Goal: Transaction & Acquisition: Purchase product/service

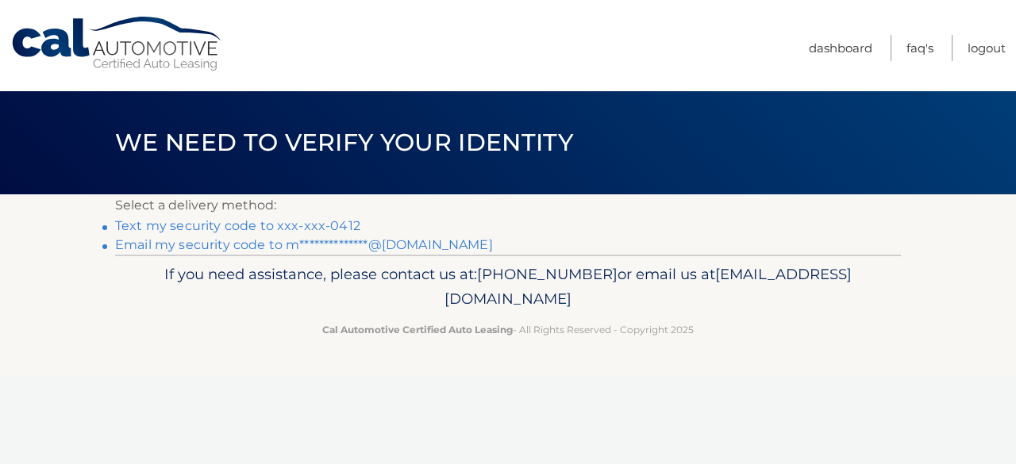
click at [242, 220] on link "Text my security code to xxx-xxx-0412" at bounding box center [237, 225] width 245 height 15
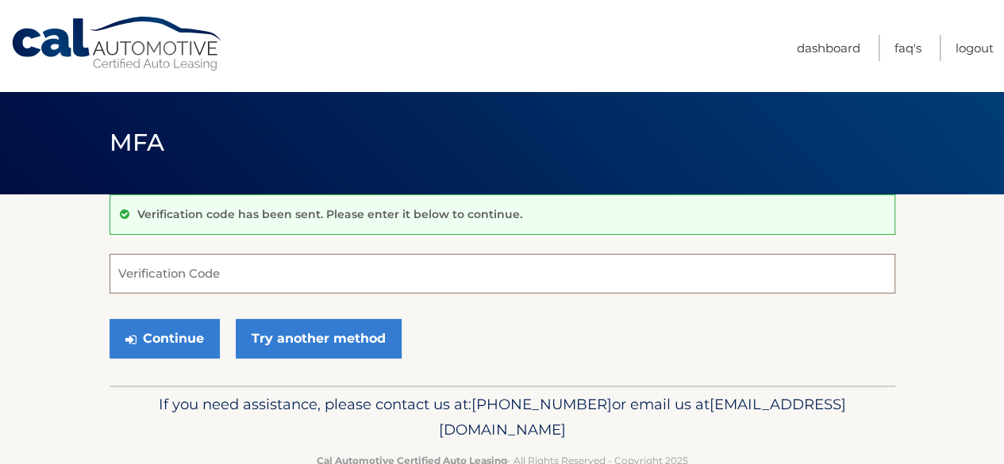
click at [229, 272] on input "Verification Code" at bounding box center [503, 274] width 786 height 40
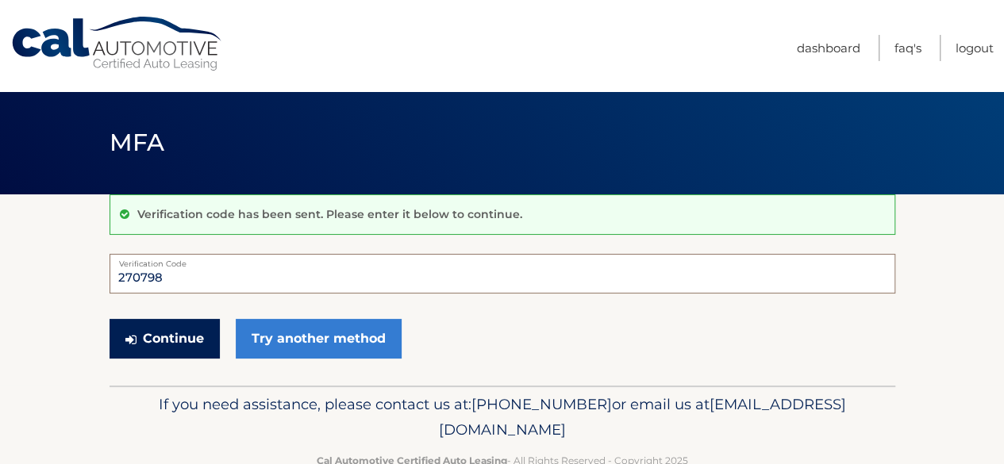
type input "270798"
click at [179, 342] on button "Continue" at bounding box center [165, 339] width 110 height 40
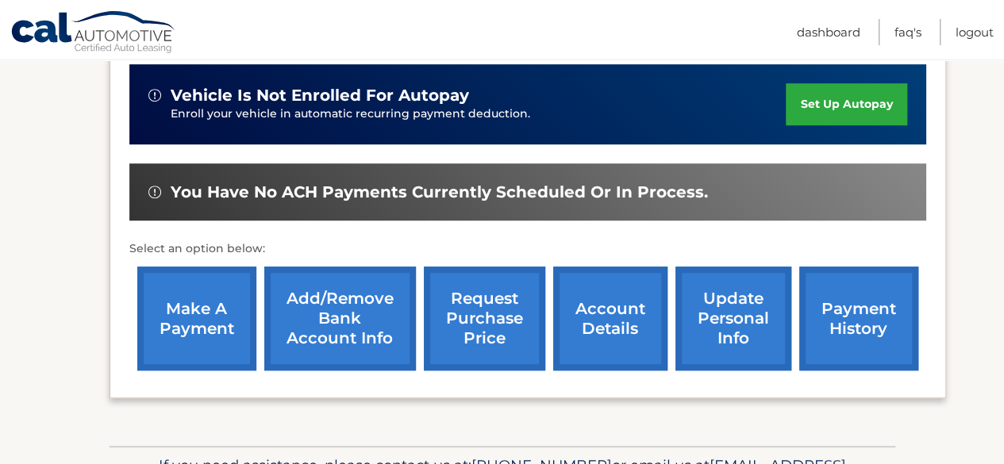
scroll to position [396, 0]
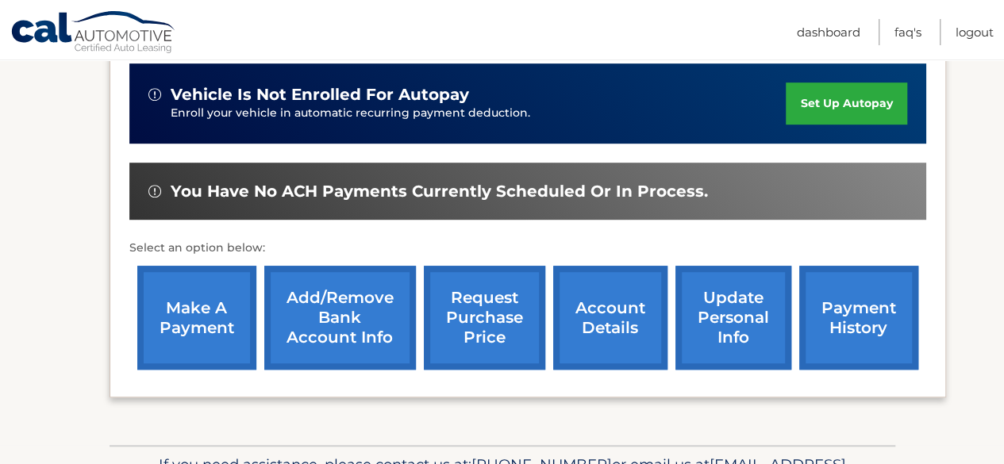
click at [215, 305] on link "make a payment" at bounding box center [196, 318] width 119 height 104
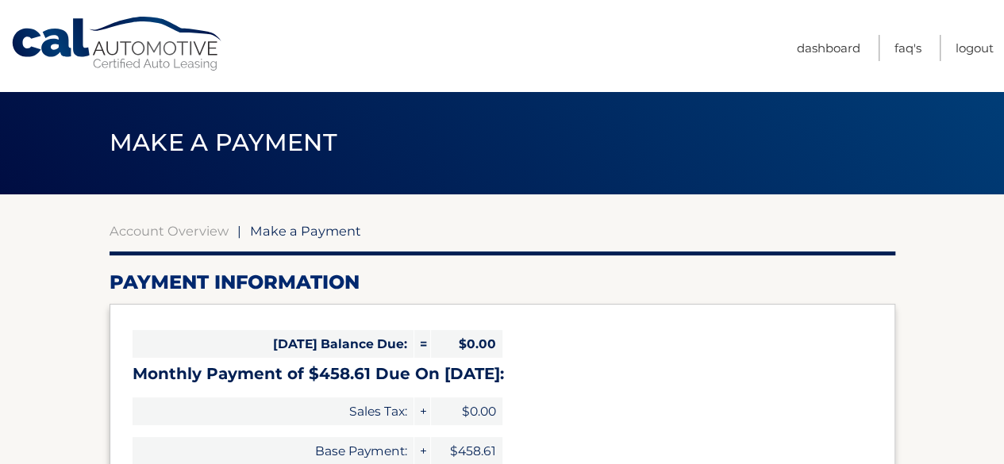
select select "Y2ZmYjQyZjgtZWRhNC00MjA2LTllMDYtZTA3YjQwYmVjMjA1"
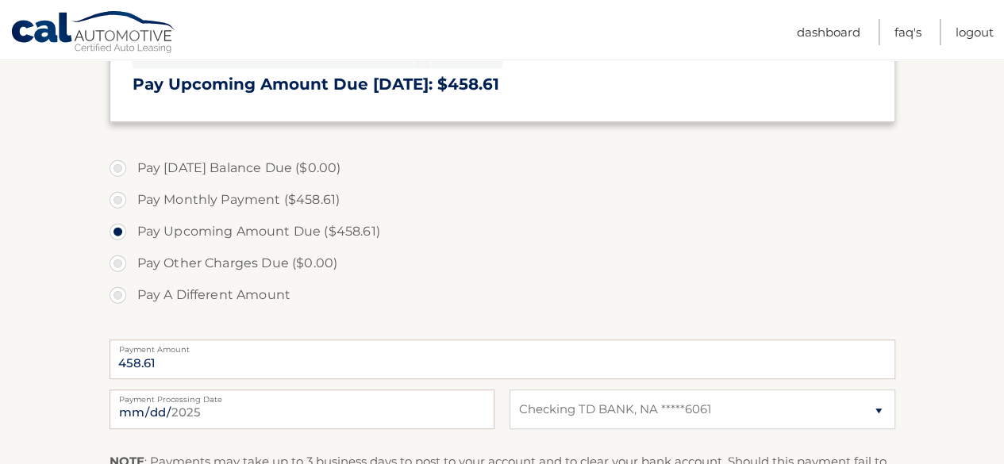
scroll to position [396, 0]
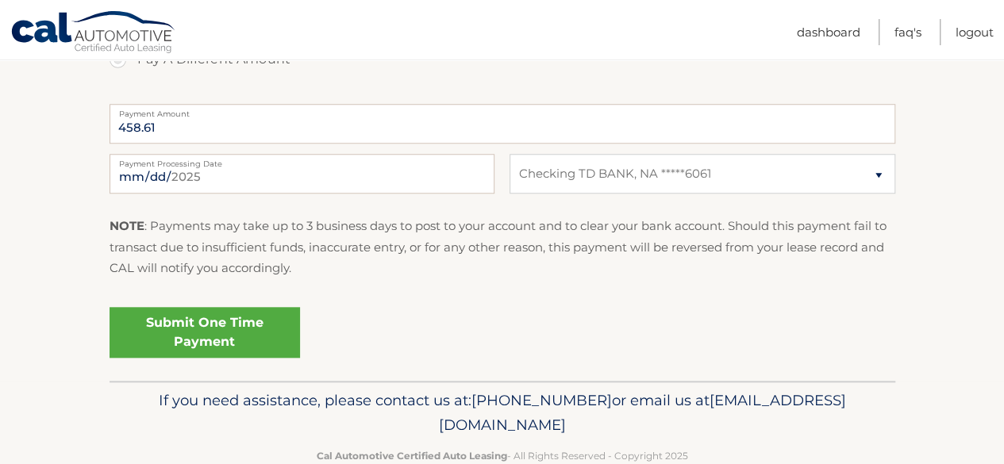
click at [256, 326] on link "Submit One Time Payment" at bounding box center [205, 332] width 190 height 51
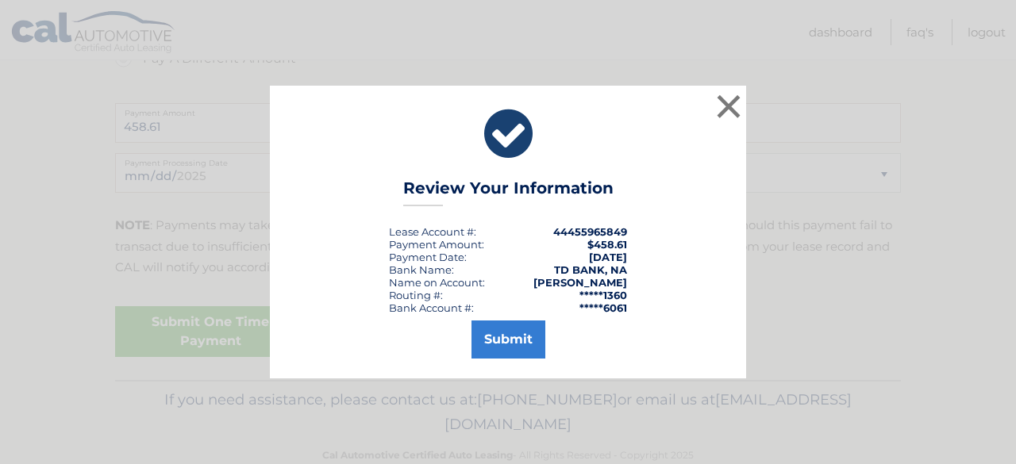
scroll to position [633, 0]
click at [517, 337] on button "Submit" at bounding box center [508, 340] width 74 height 38
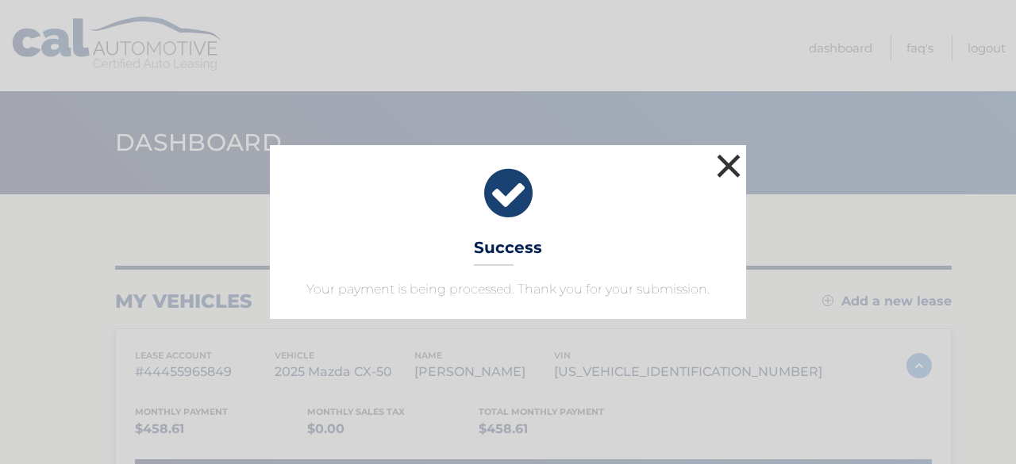
click at [730, 159] on button "×" at bounding box center [729, 166] width 32 height 32
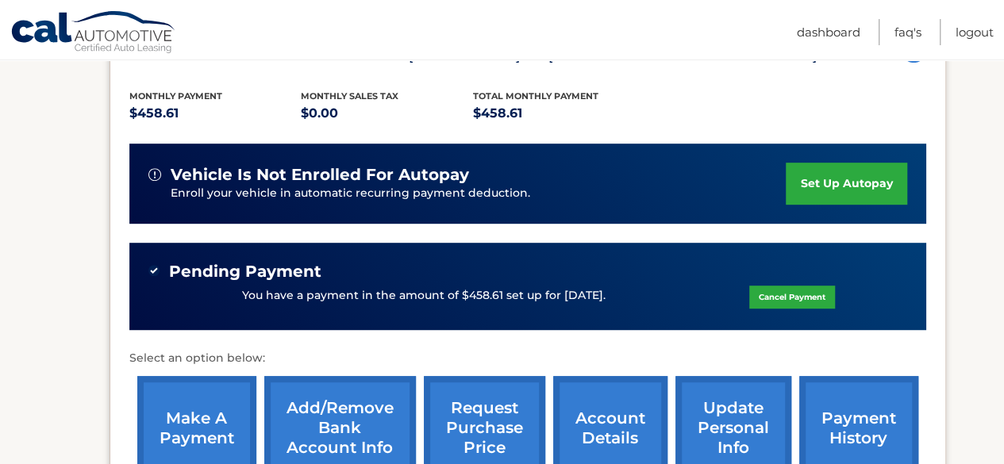
scroll to position [316, 0]
